Goal: Transaction & Acquisition: Purchase product/service

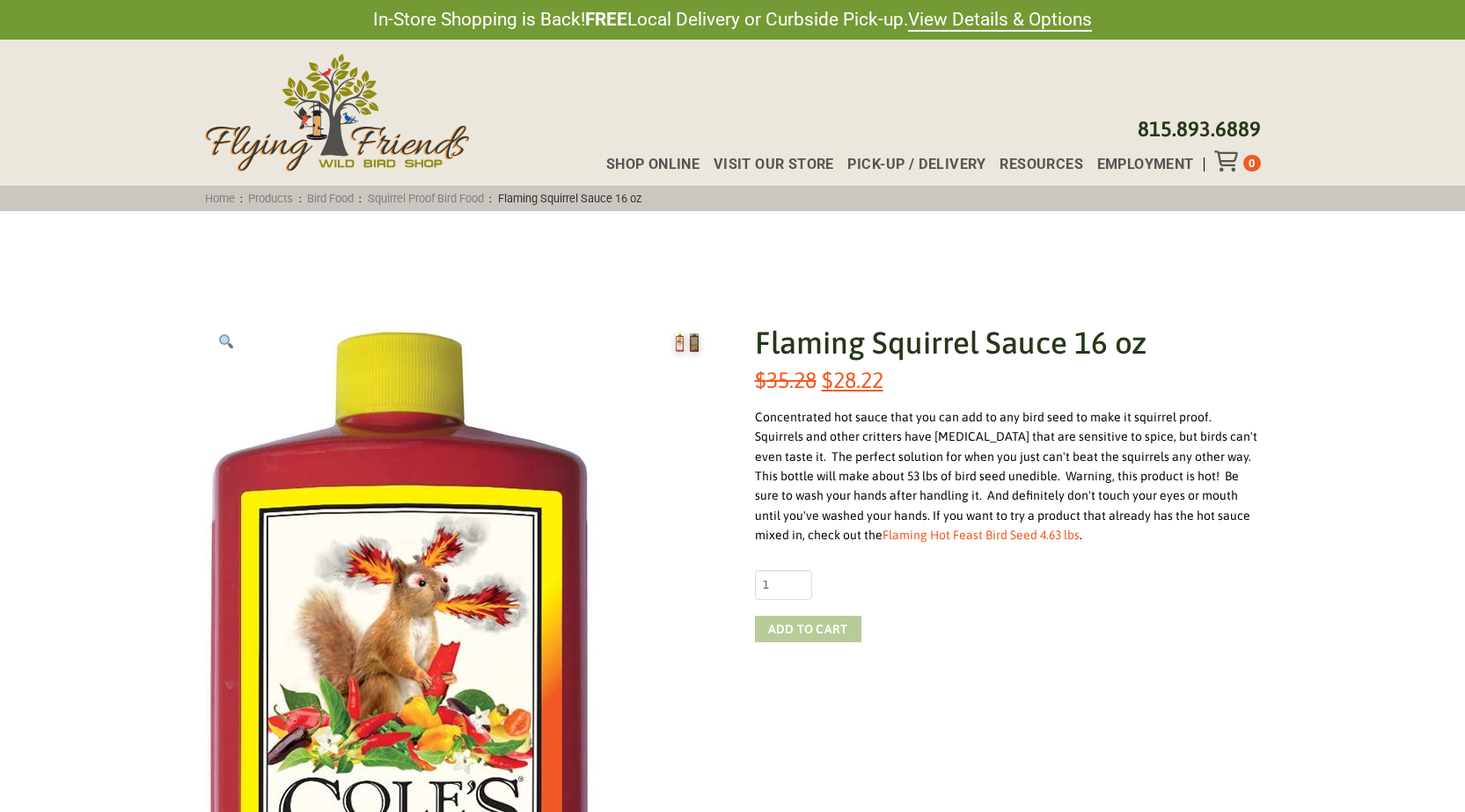
click at [818, 625] on button "Add to cart" at bounding box center [808, 629] width 106 height 27
click at [1232, 156] on icon "Toggle Off Canvas Content" at bounding box center [1225, 161] width 22 height 21
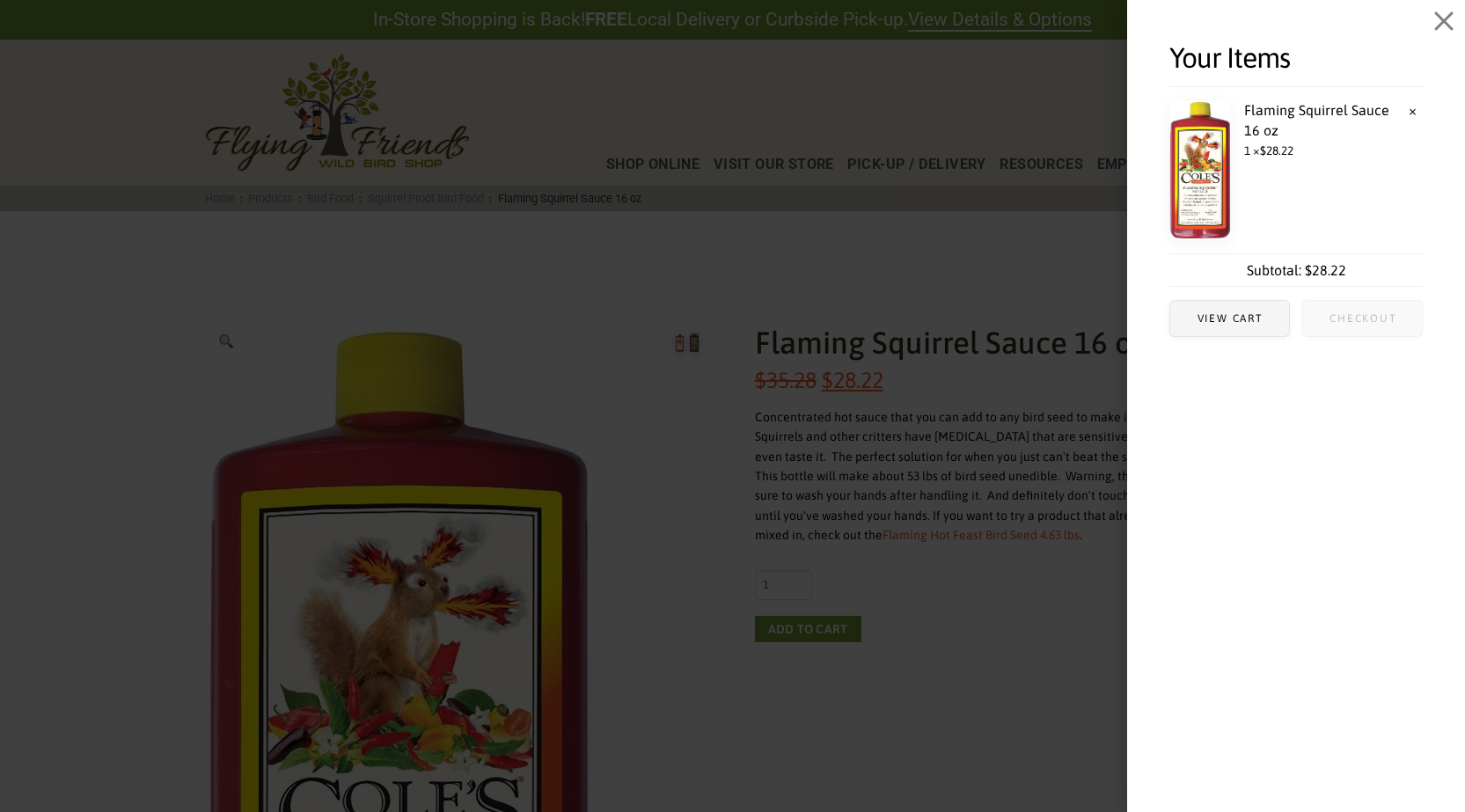
click at [1366, 309] on span "Checkout" at bounding box center [1362, 318] width 119 height 35
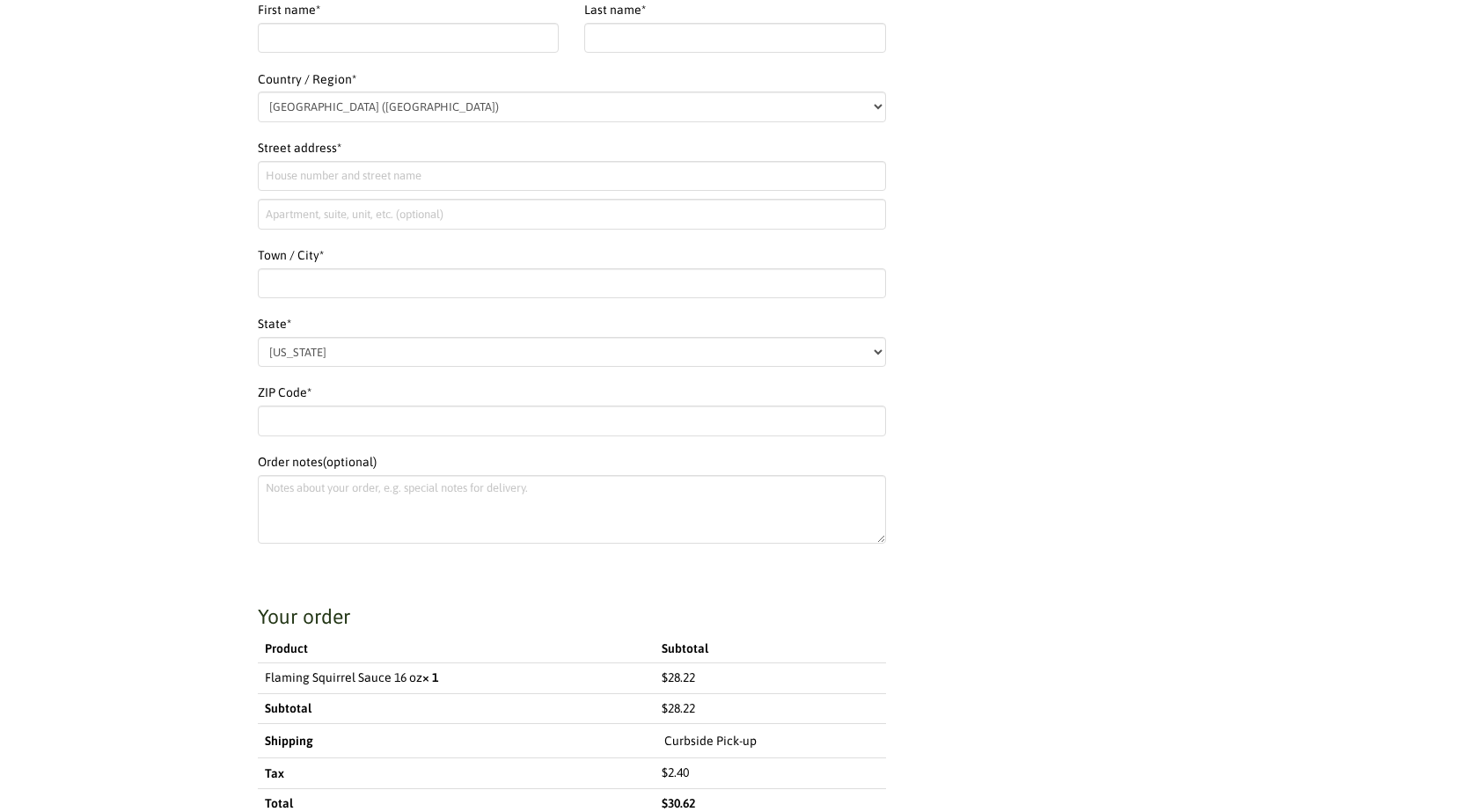
select select "IL"
